Goal: Transaction & Acquisition: Purchase product/service

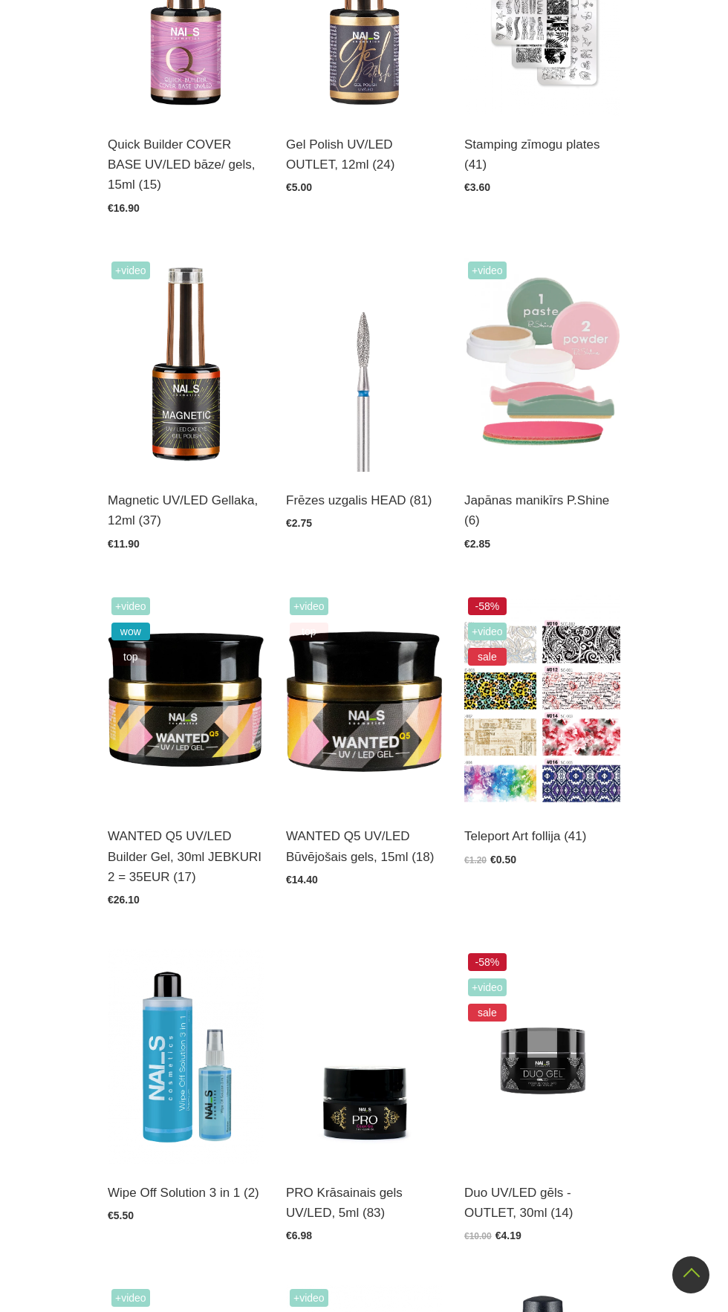
scroll to position [927, 0]
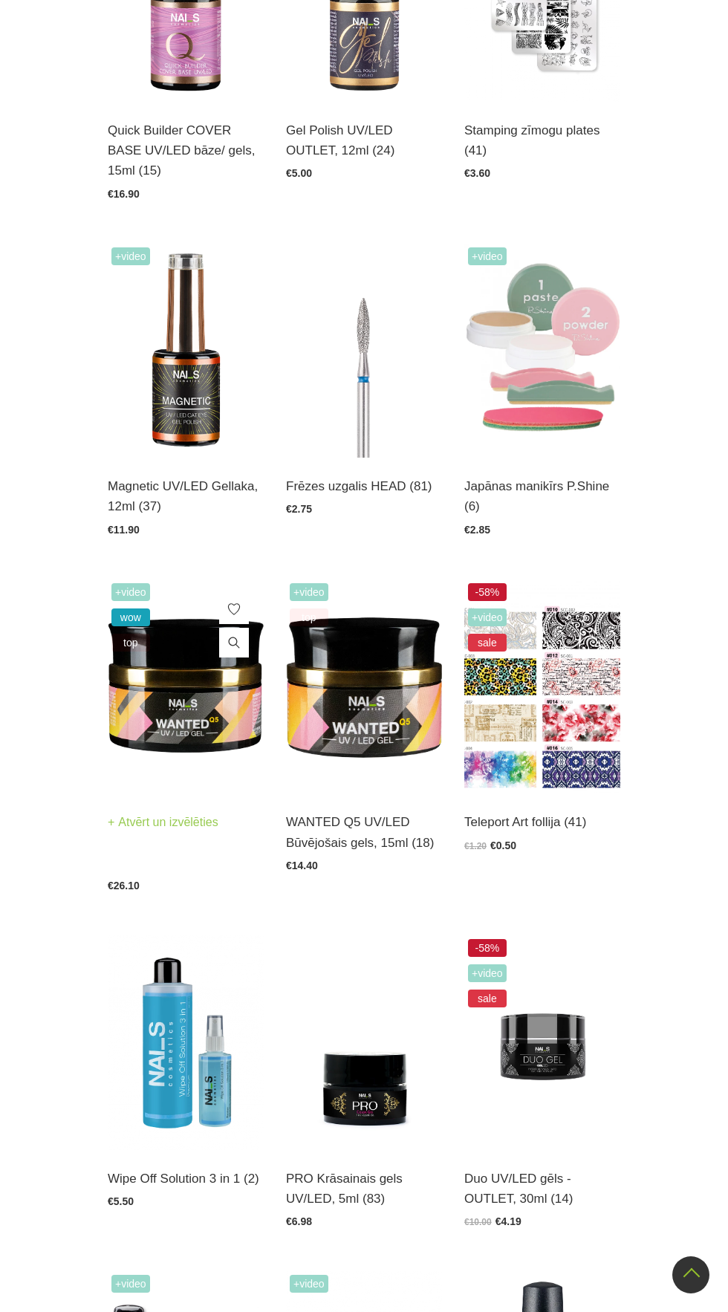
click at [186, 697] on img at bounding box center [186, 686] width 156 height 215
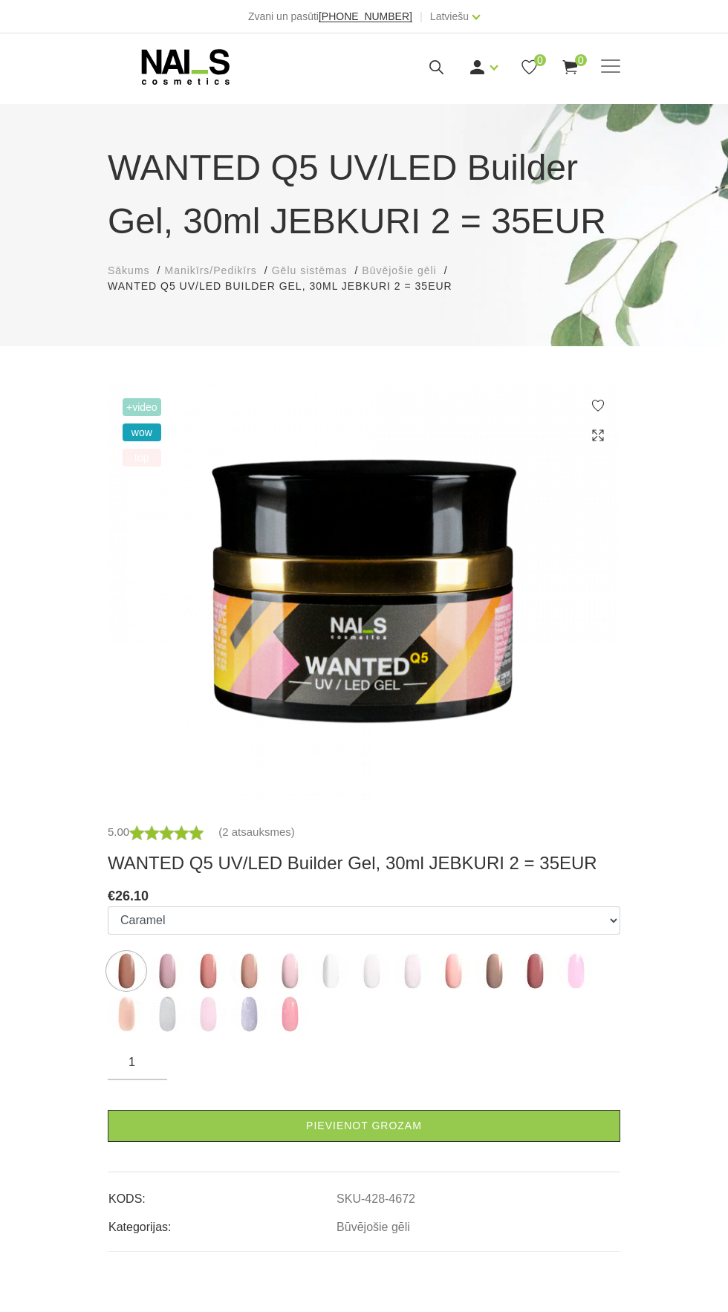
click at [337, 980] on img at bounding box center [330, 970] width 37 height 37
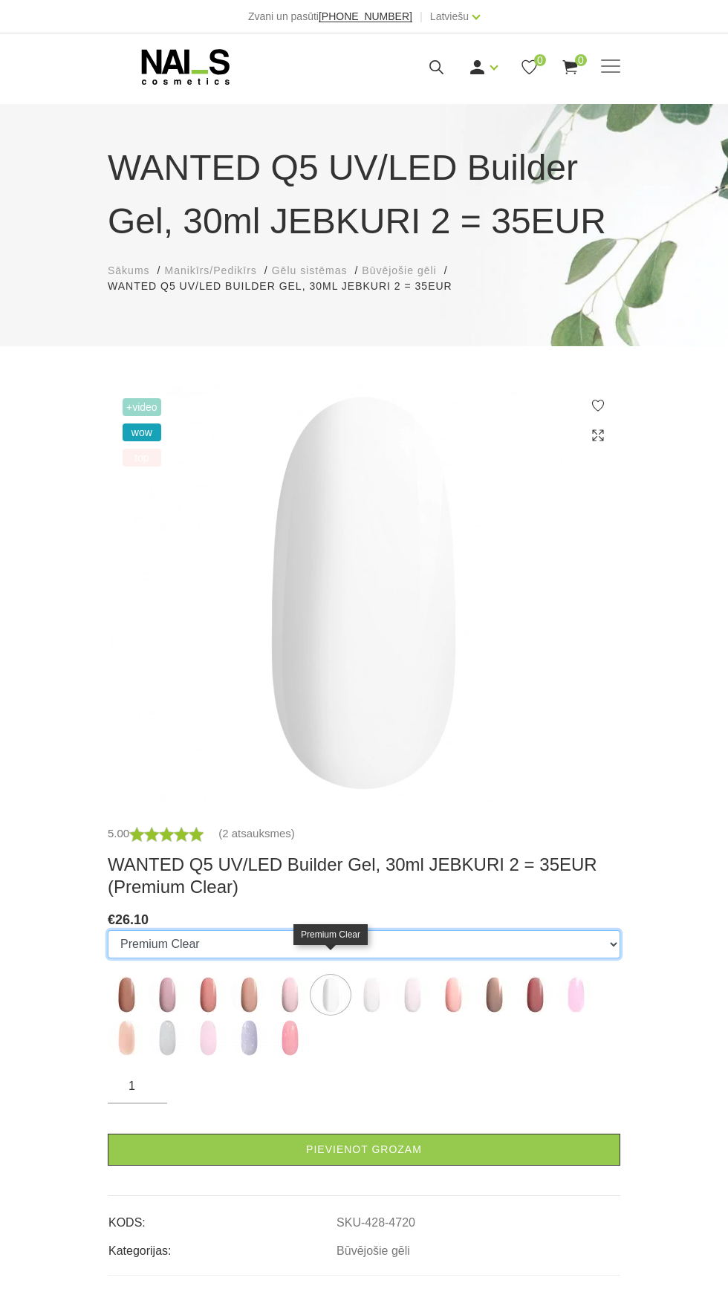
click at [608, 940] on select "Caramel Nude Sparkle Mood Macchiato Dream Rose Premium Clear Pastel Porcelain B…" at bounding box center [364, 944] width 512 height 28
click at [129, 1006] on img at bounding box center [126, 994] width 37 height 37
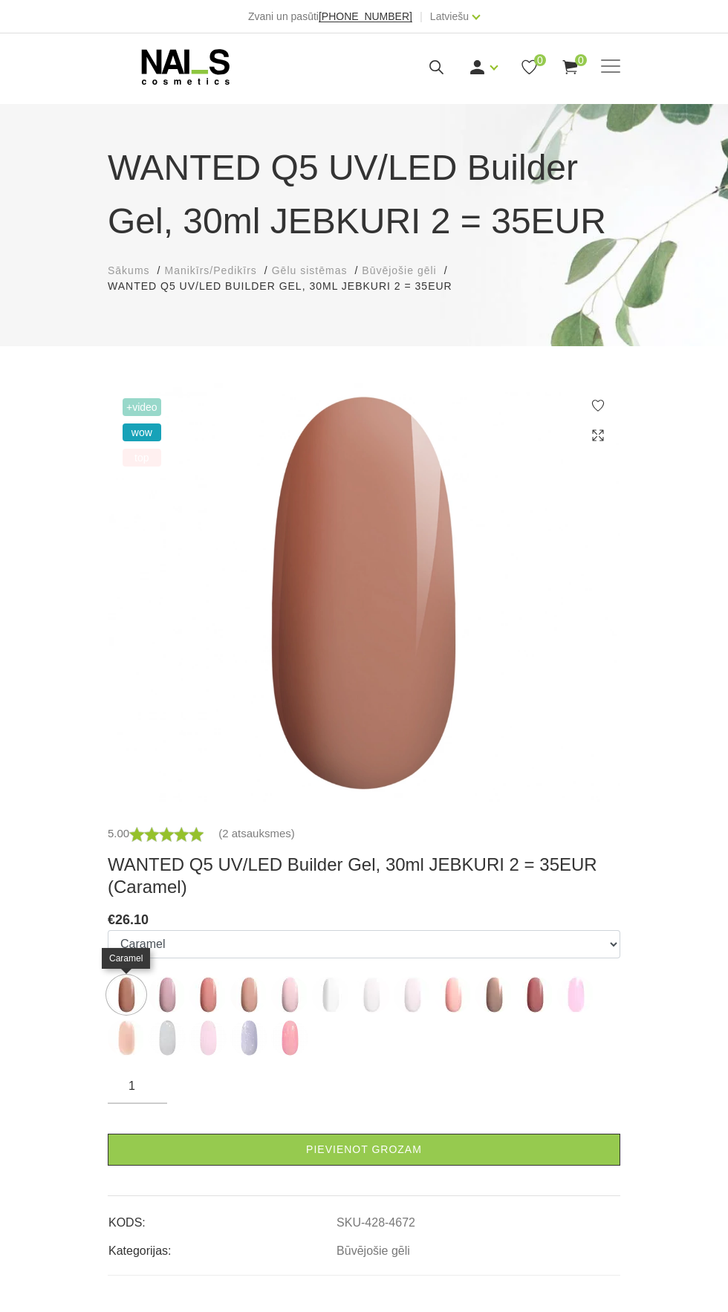
click at [209, 1002] on img at bounding box center [207, 994] width 37 height 37
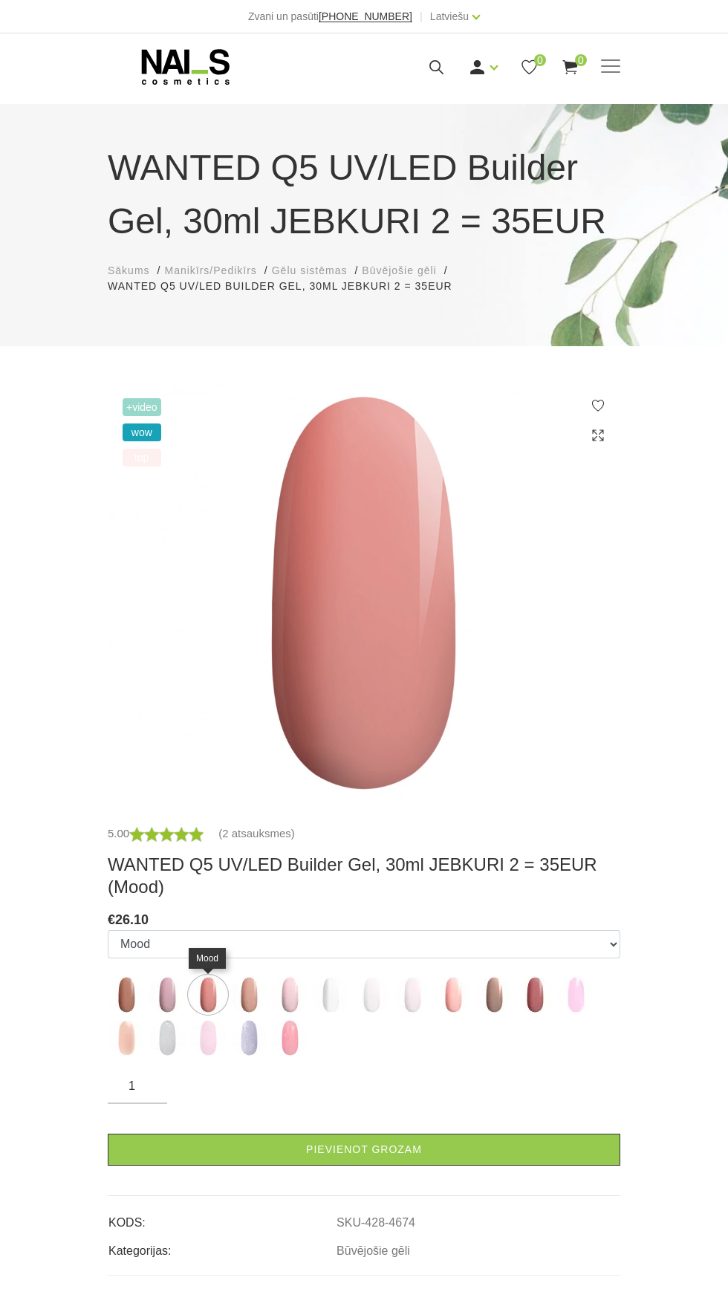
click at [409, 1009] on img at bounding box center [412, 994] width 37 height 37
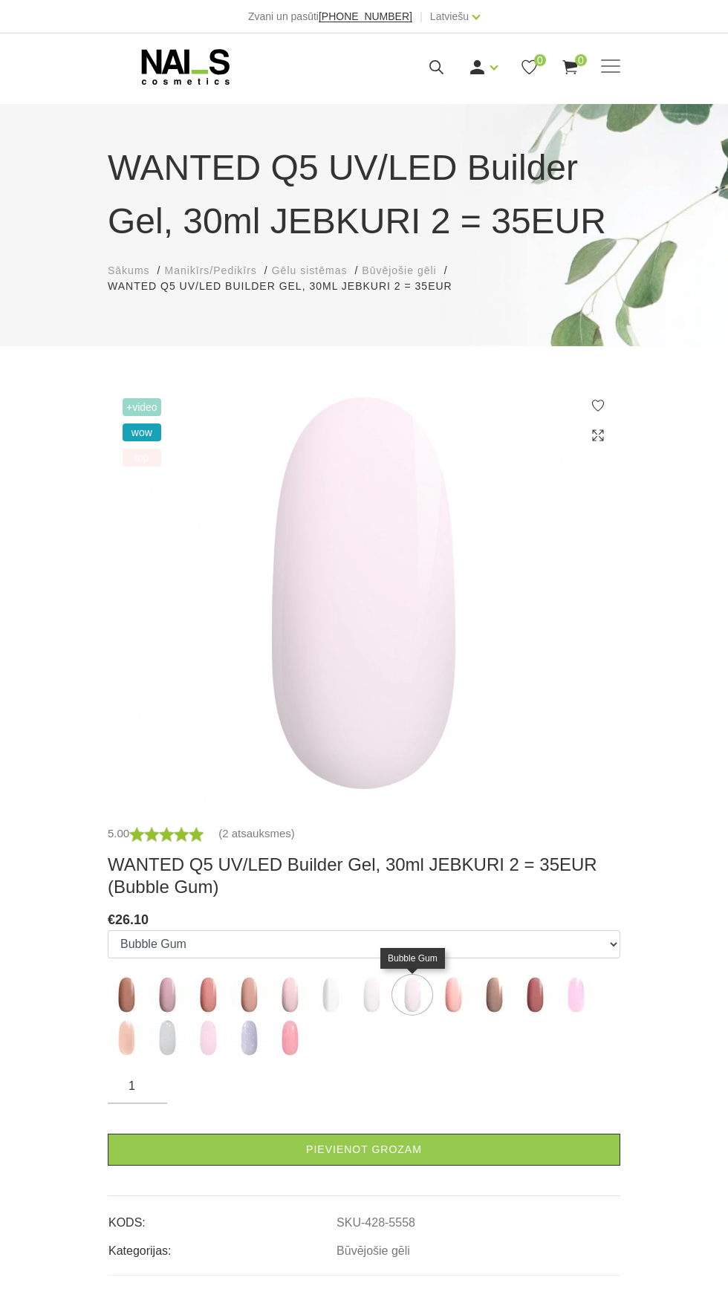
click at [380, 995] on img at bounding box center [371, 994] width 37 height 37
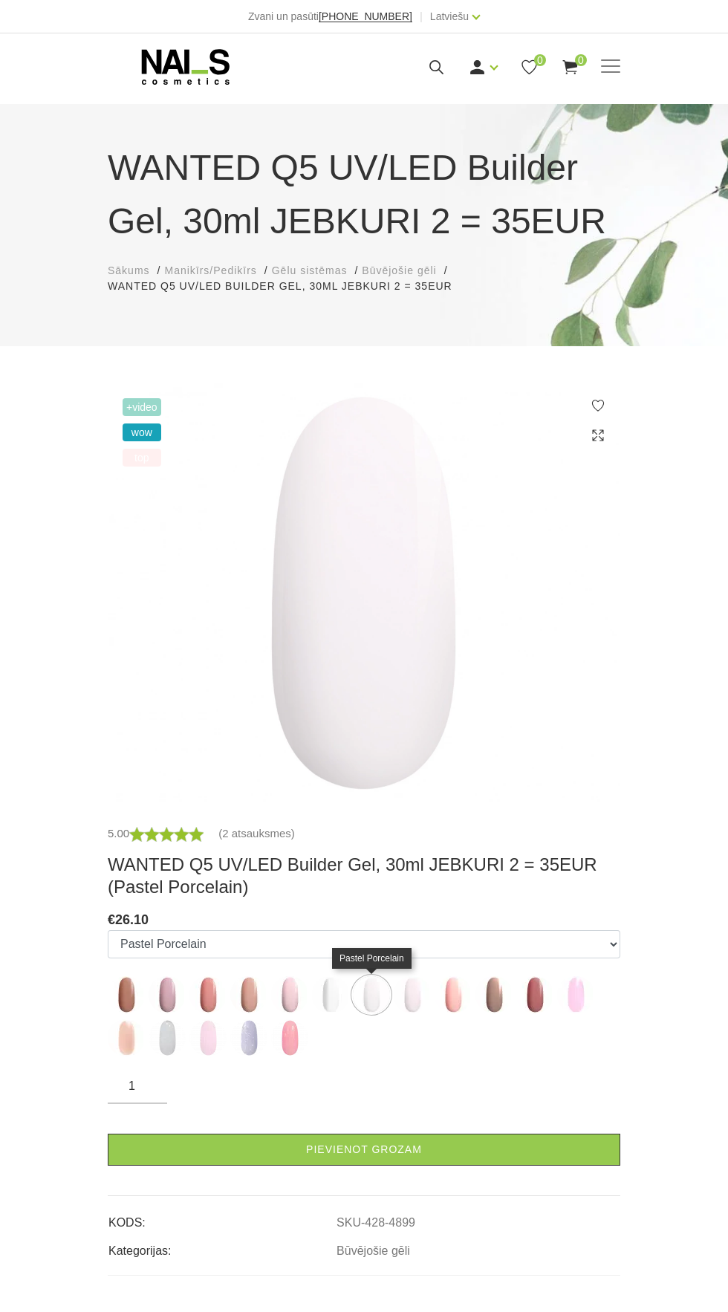
click at [371, 1014] on ul "Caramel Nude Sparkle Mood Macchiato Dream Rose Premium Clear Pastel Porcelain B…" at bounding box center [364, 996] width 512 height 132
click at [346, 1011] on label at bounding box center [330, 994] width 37 height 37
select select "4720"
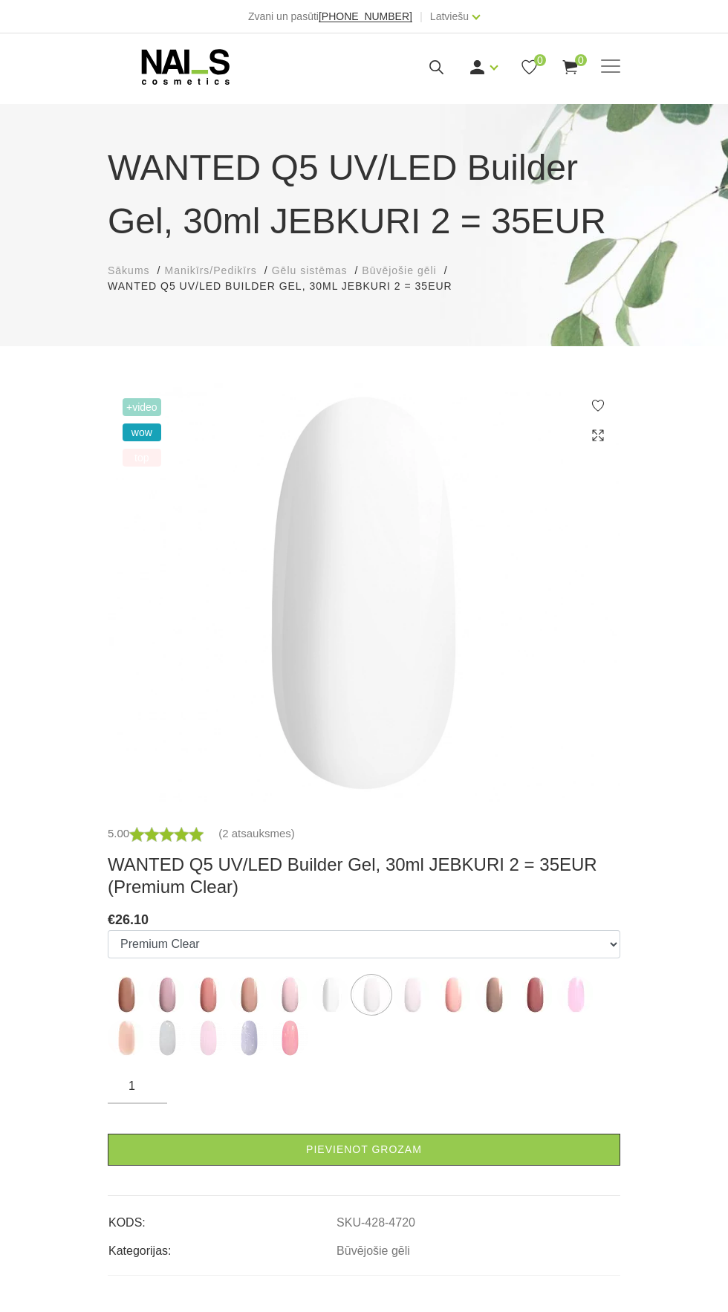
click at [345, 997] on img at bounding box center [330, 994] width 37 height 37
click at [274, 837] on link "(2 atsauksmes)" at bounding box center [256, 833] width 77 height 18
